Goal: Task Accomplishment & Management: Manage account settings

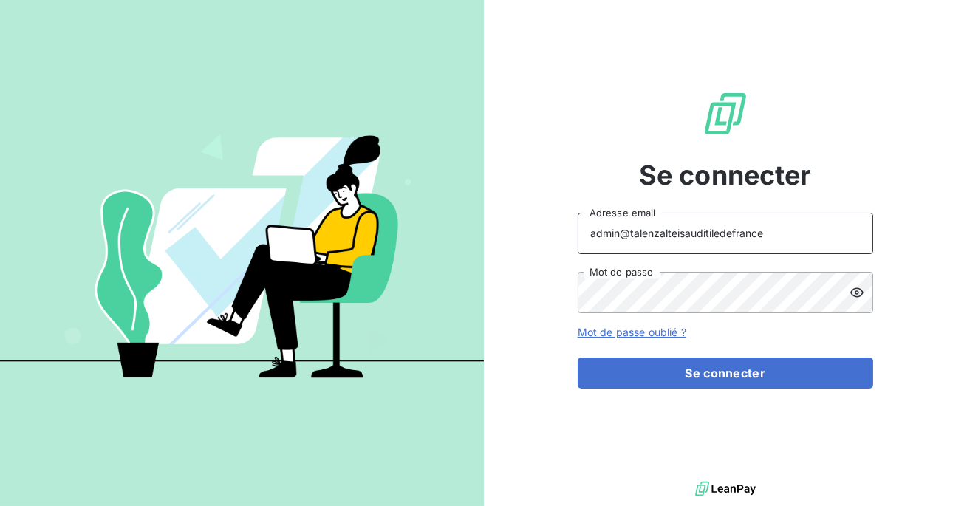
click at [763, 231] on input "admin@talenzalteisauditiledefrance" at bounding box center [725, 233] width 295 height 41
type input "admin@kreaudis"
click at [578, 358] on button "Se connecter" at bounding box center [725, 373] width 295 height 31
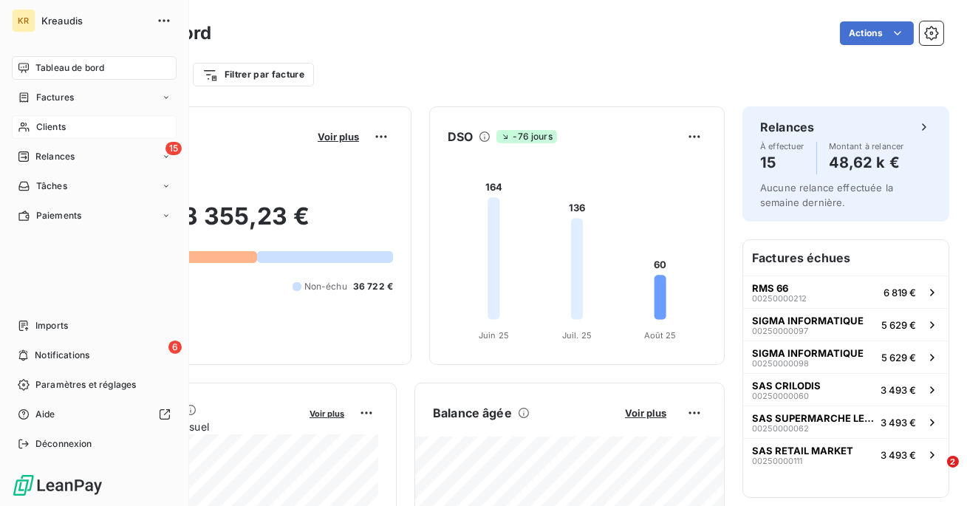
click at [16, 125] on div "Clients" at bounding box center [94, 127] width 165 height 24
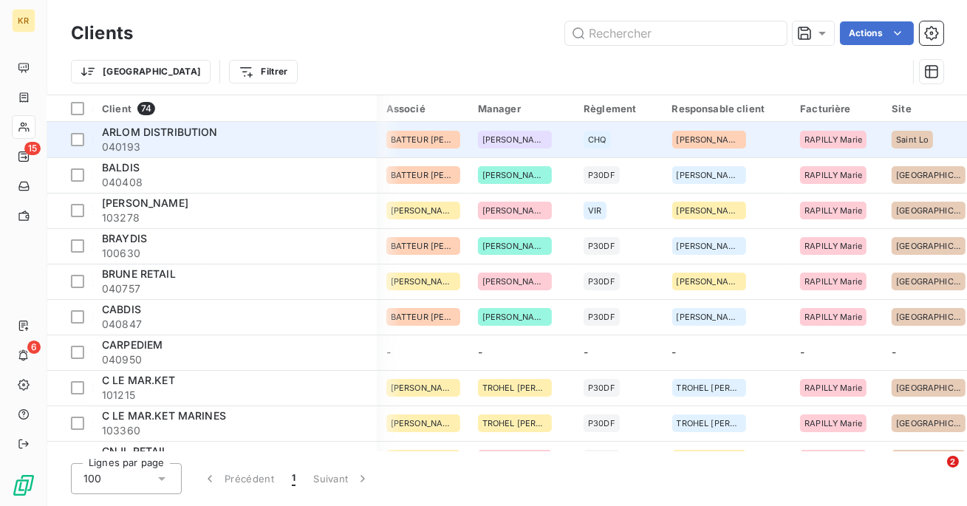
scroll to position [0, 923]
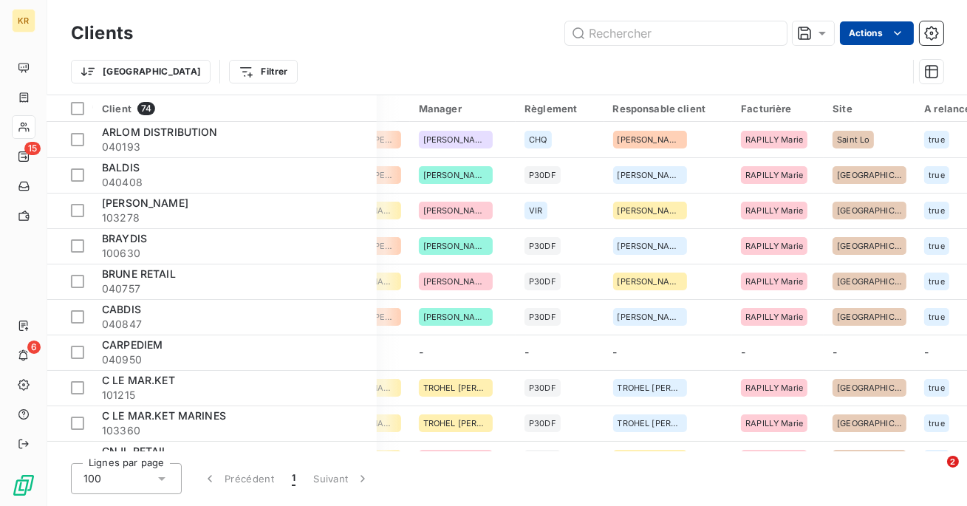
click at [872, 41] on html "KR 15 6 Clients Actions Trier Filtrer Client 74 Plan de relance Gestionnaires E…" at bounding box center [483, 253] width 967 height 506
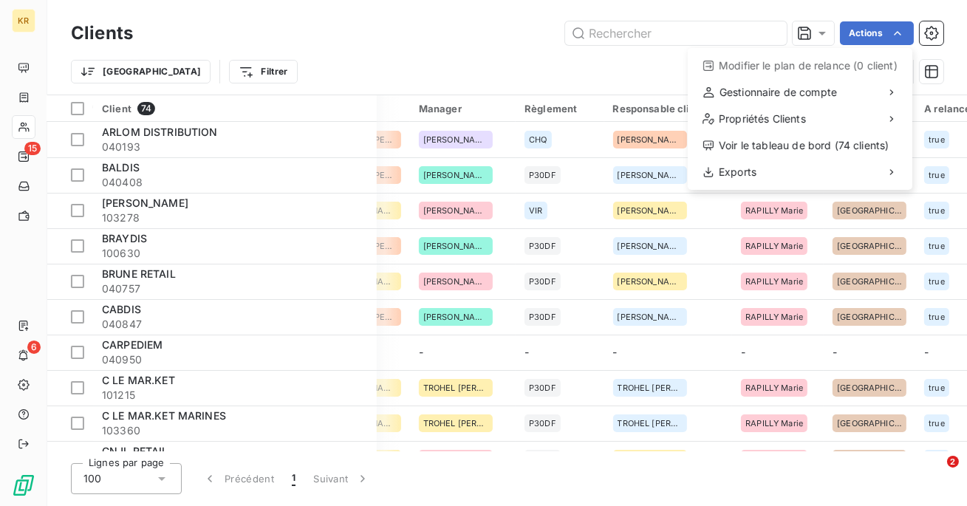
click at [937, 29] on html "KR 15 6 Clients Actions Modifier le plan de relance (0 client) Gestionnaire de …" at bounding box center [483, 253] width 967 height 506
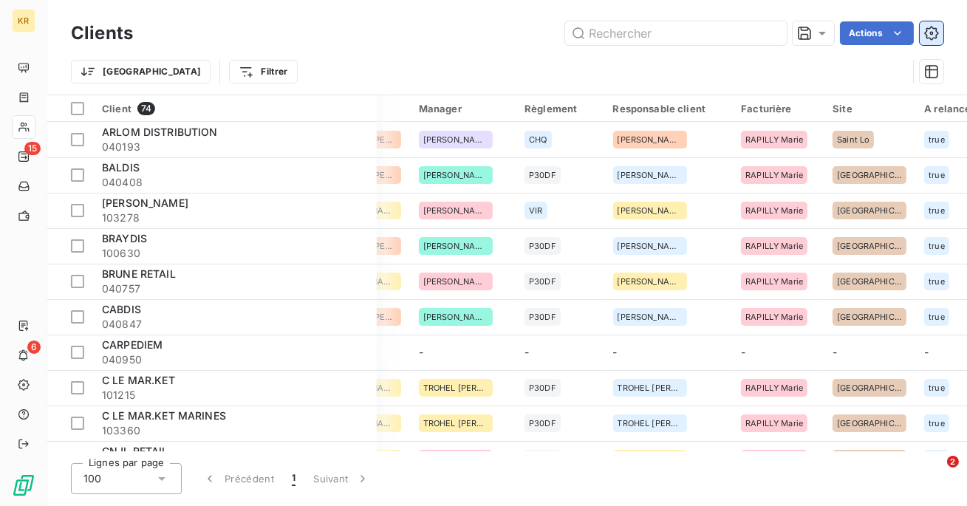
click at [923, 30] on button "button" at bounding box center [932, 33] width 24 height 24
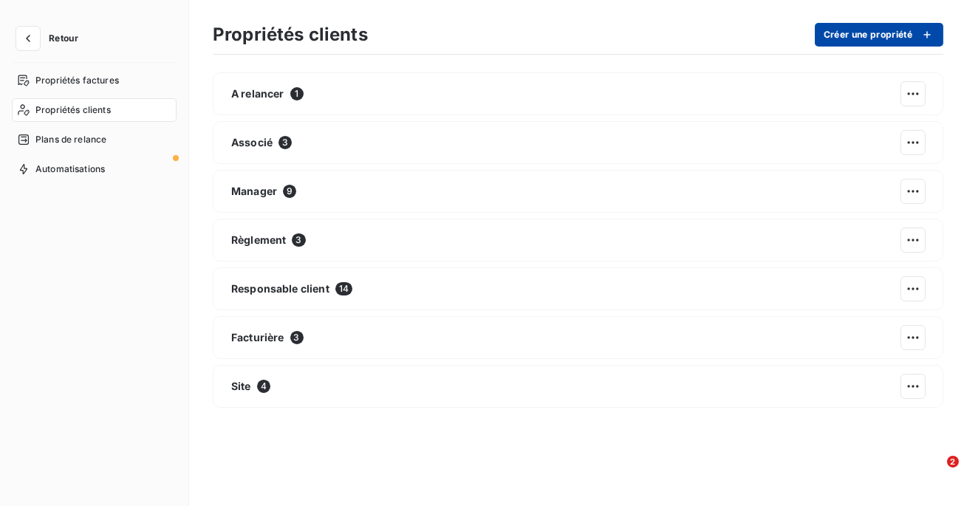
click at [897, 46] on button "Créer une propriété" at bounding box center [879, 35] width 129 height 24
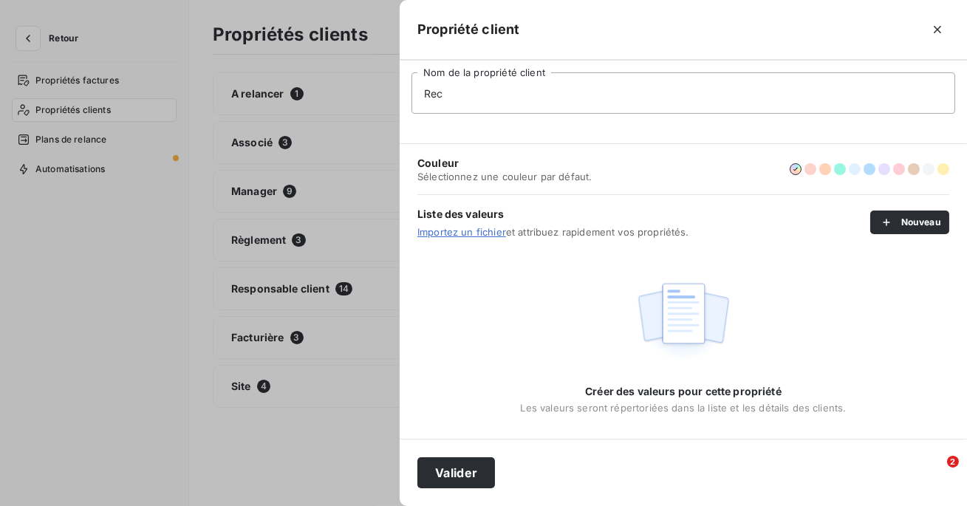
type input "Recouvrement"
click at [473, 477] on button "Valider" at bounding box center [456, 472] width 78 height 31
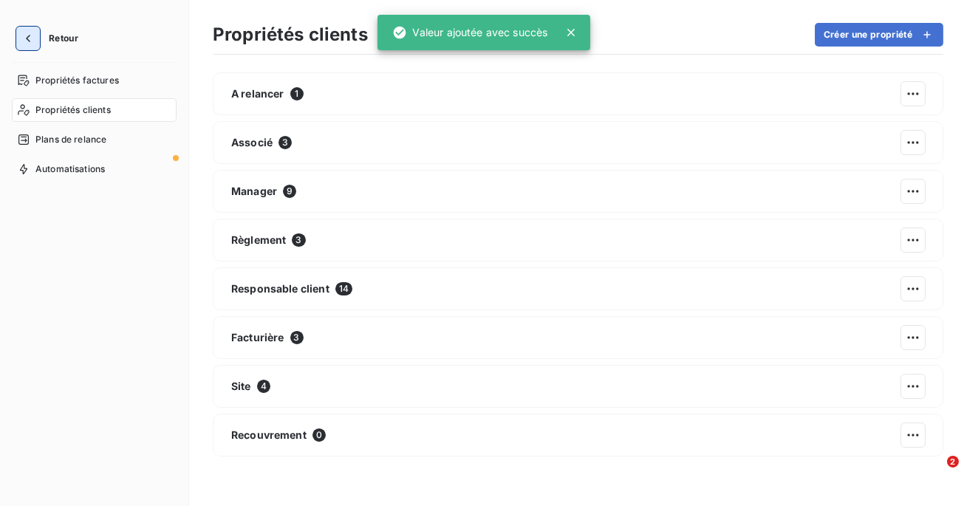
click at [31, 33] on icon "button" at bounding box center [28, 38] width 15 height 15
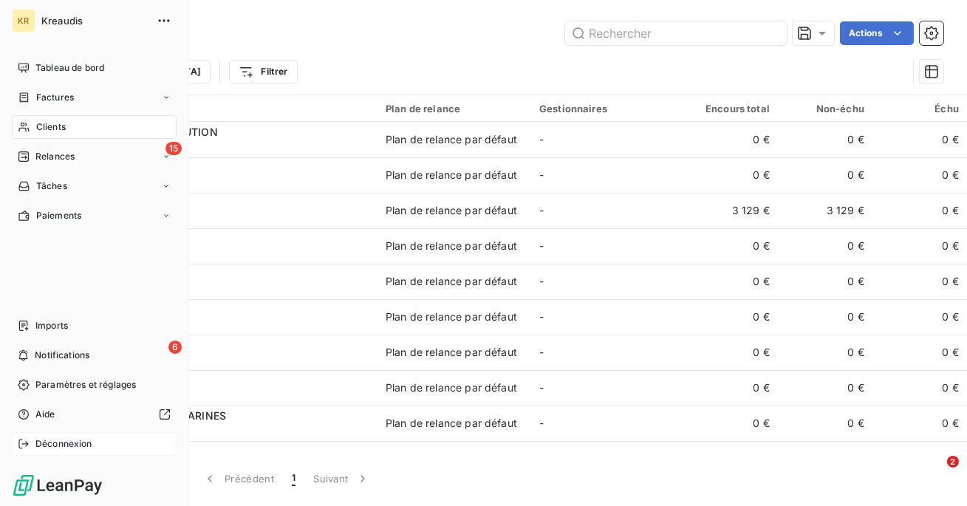
click at [30, 445] on div "Déconnexion" at bounding box center [94, 444] width 165 height 24
